Goal: Navigation & Orientation: Find specific page/section

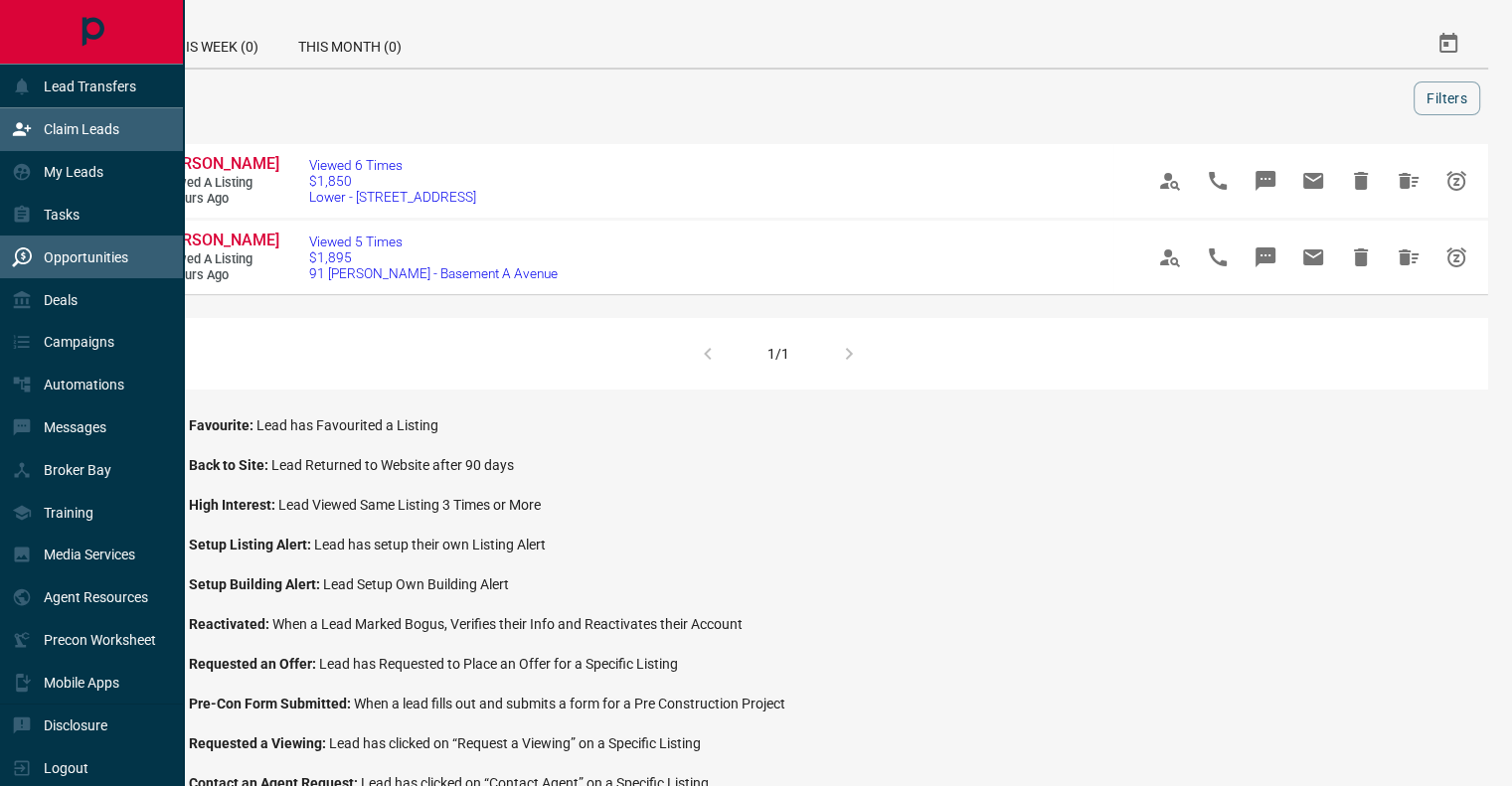
click at [76, 128] on p "Claim Leads" at bounding box center [82, 129] width 76 height 16
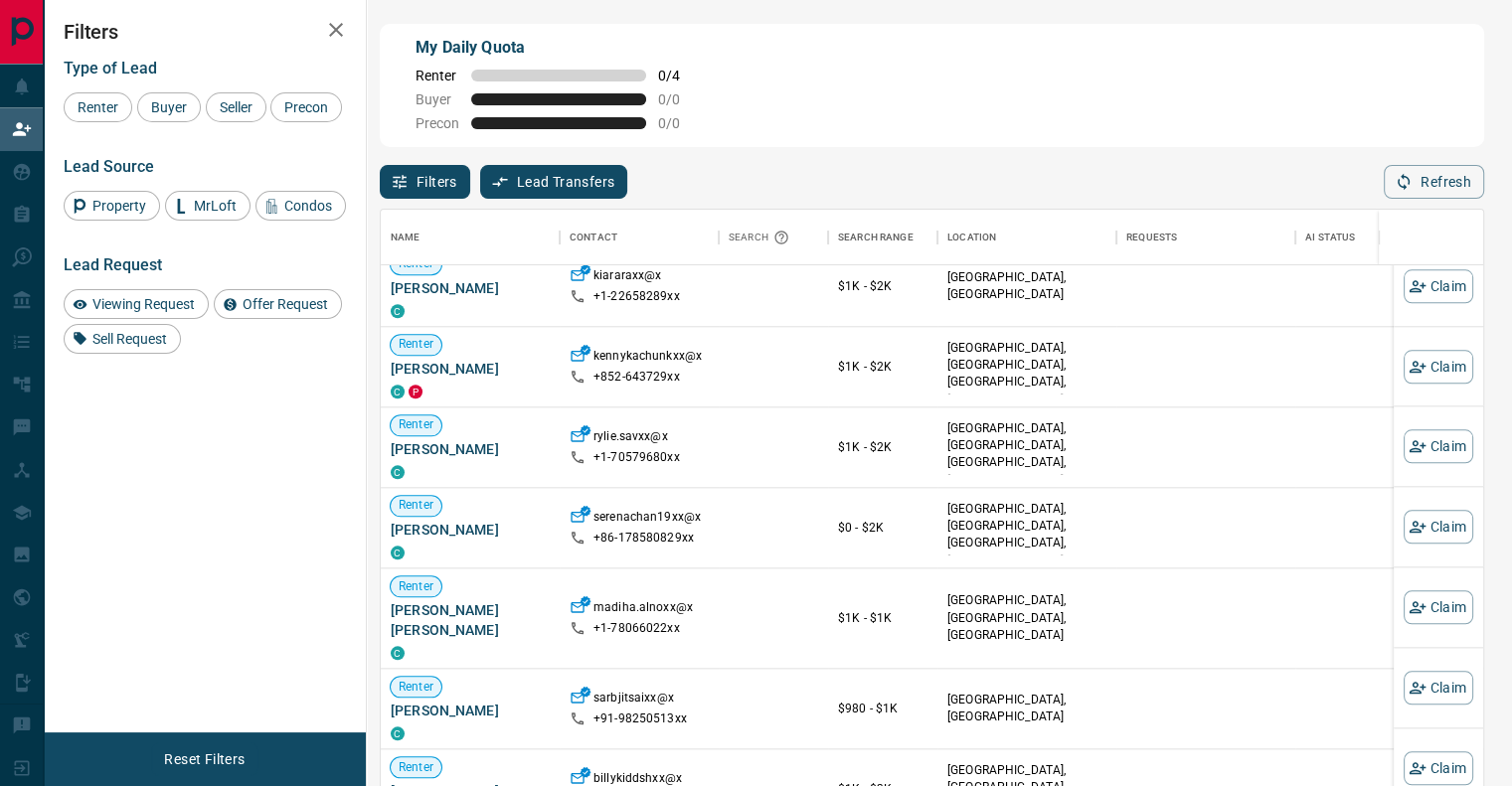
scroll to position [3290, 0]
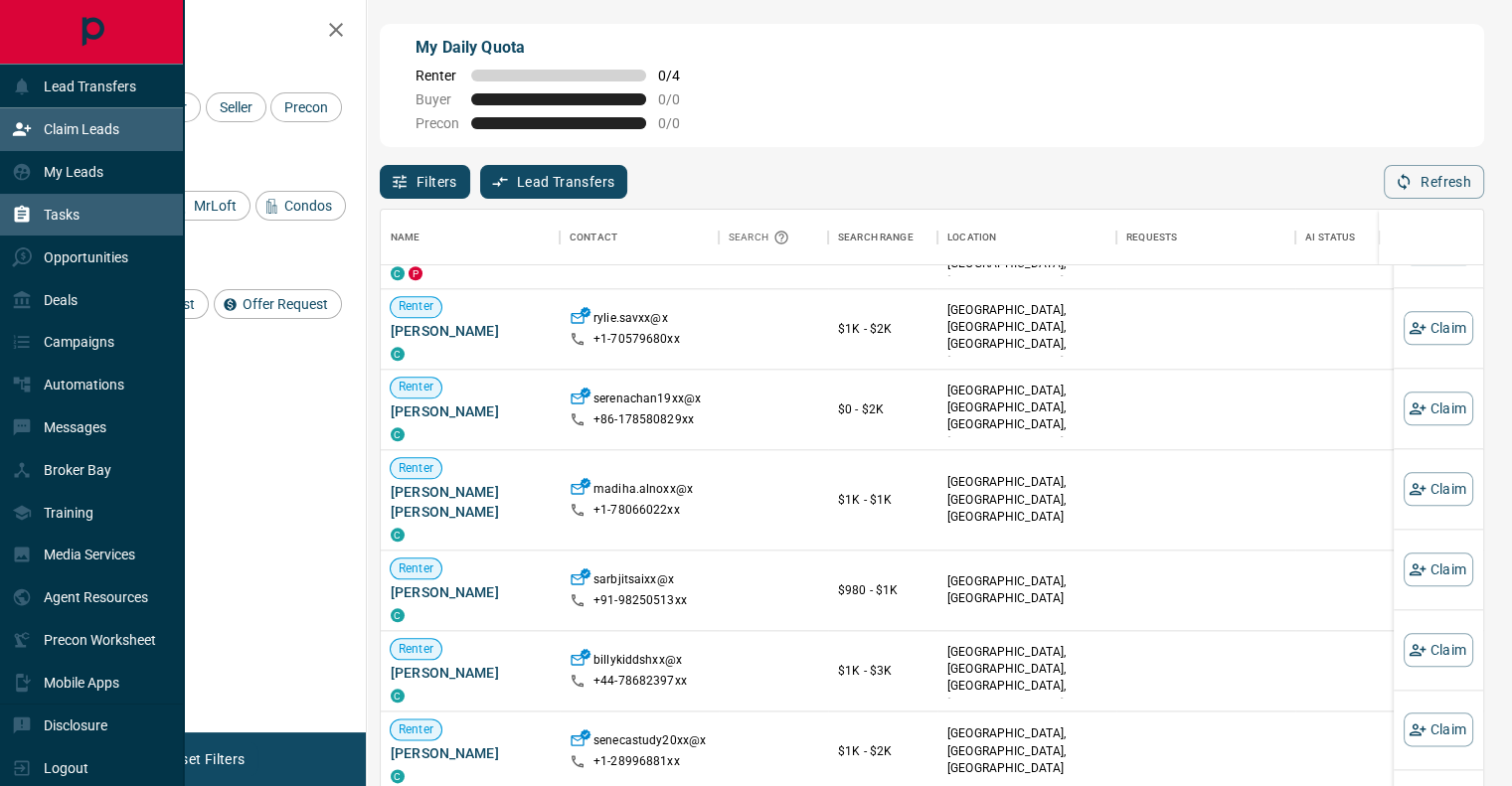
click at [41, 220] on div "Tasks" at bounding box center [46, 215] width 68 height 33
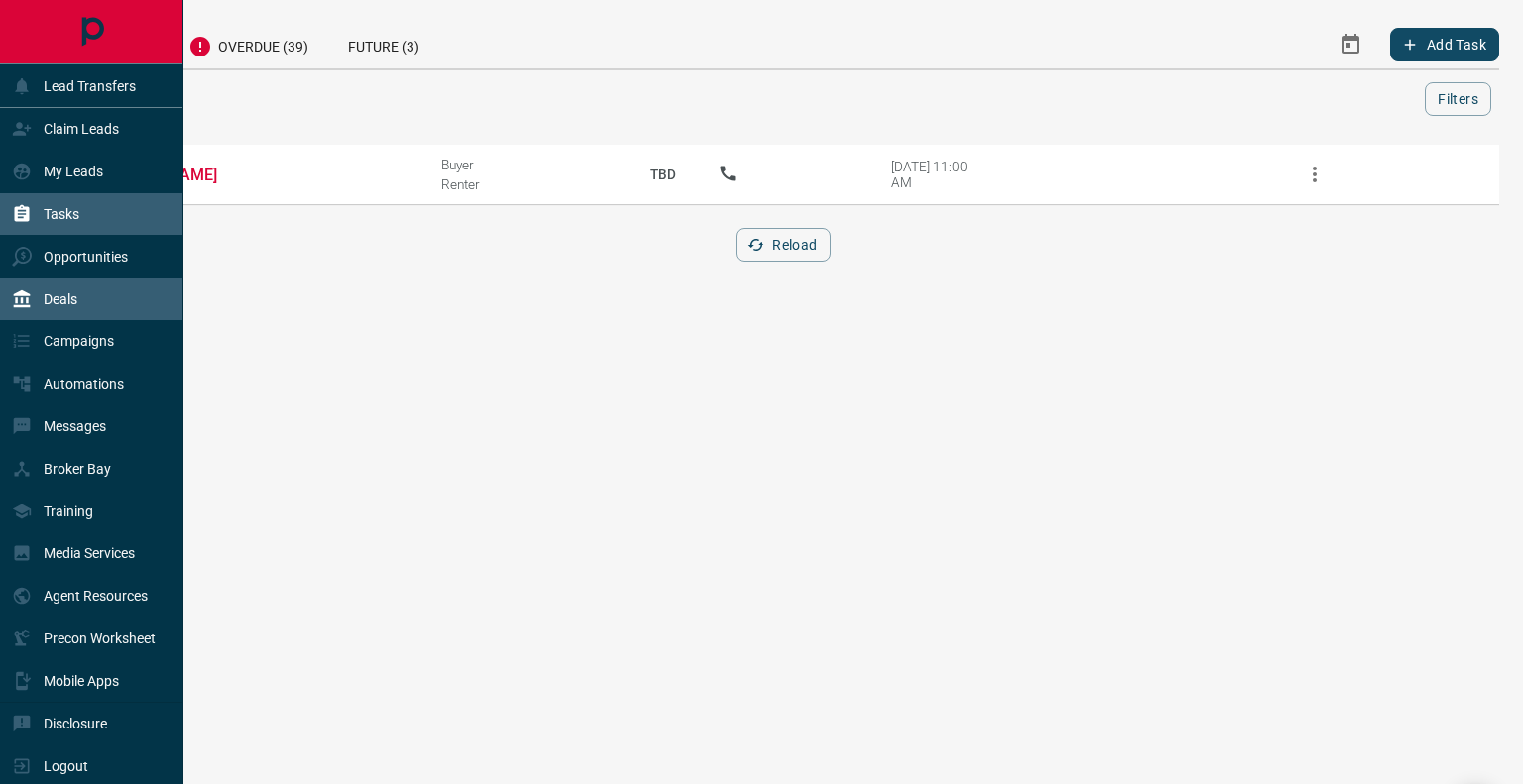
click at [75, 301] on p "Deals" at bounding box center [61, 300] width 34 height 16
